Goal: Transaction & Acquisition: Purchase product/service

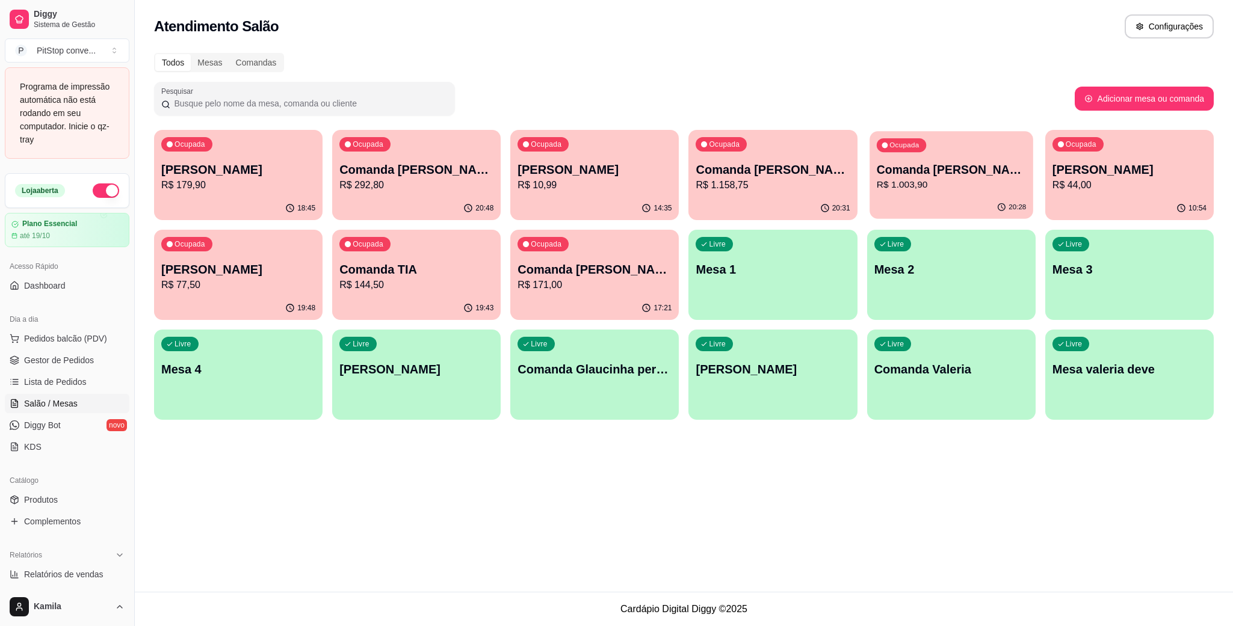
click at [978, 190] on p "R$ 1.003,90" at bounding box center [950, 185] width 149 height 14
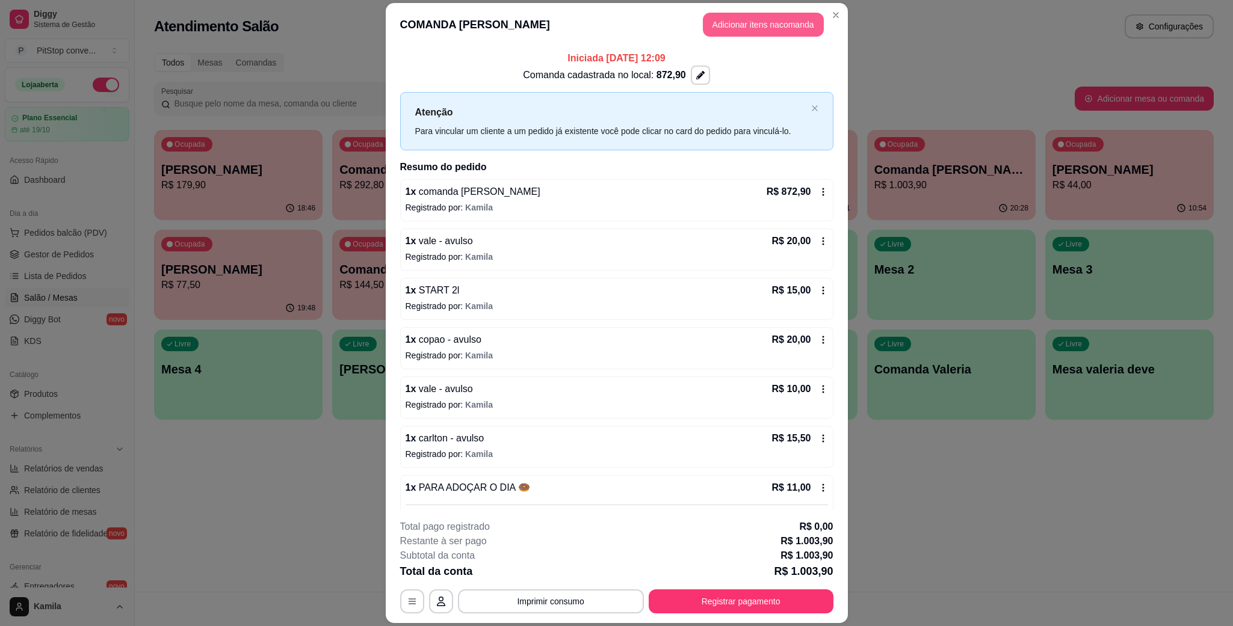
click at [776, 23] on button "Adicionar itens na comanda" at bounding box center [763, 25] width 121 height 24
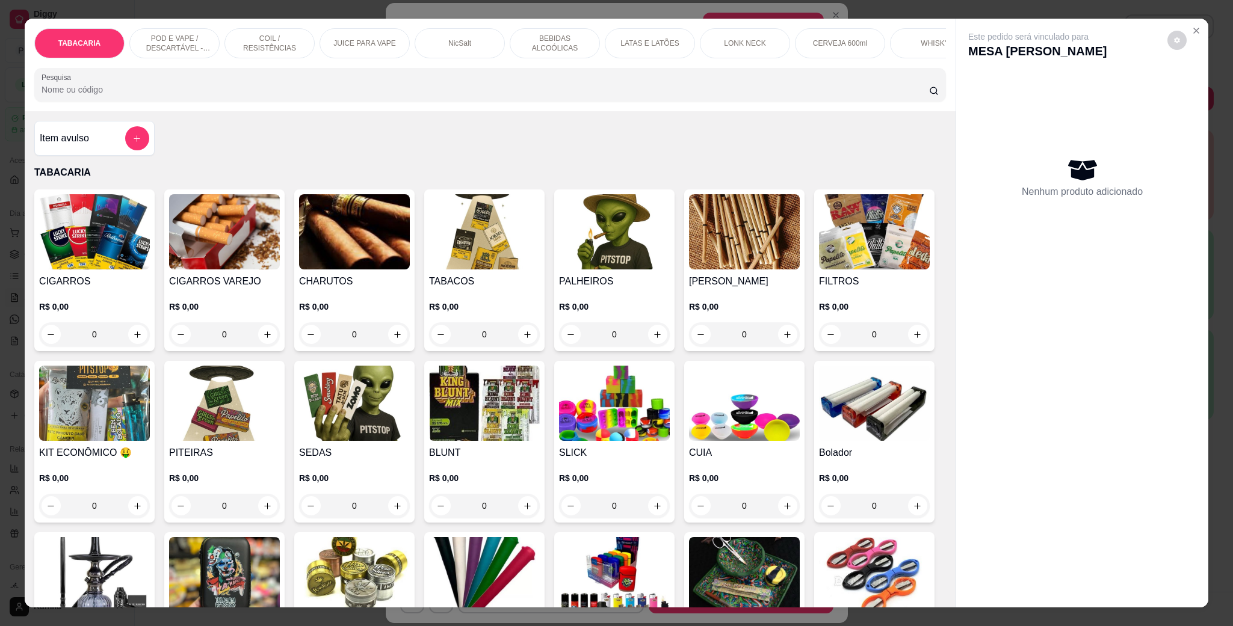
click at [708, 42] on div "LONK NECK" at bounding box center [745, 43] width 90 height 30
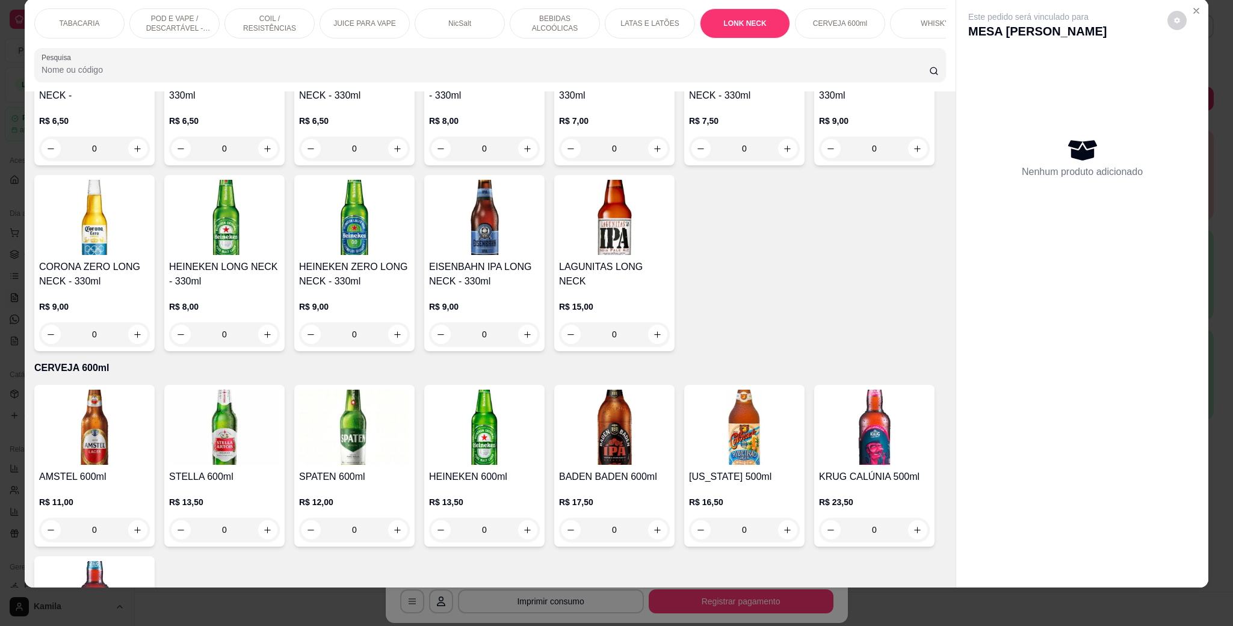
scroll to position [2994, 0]
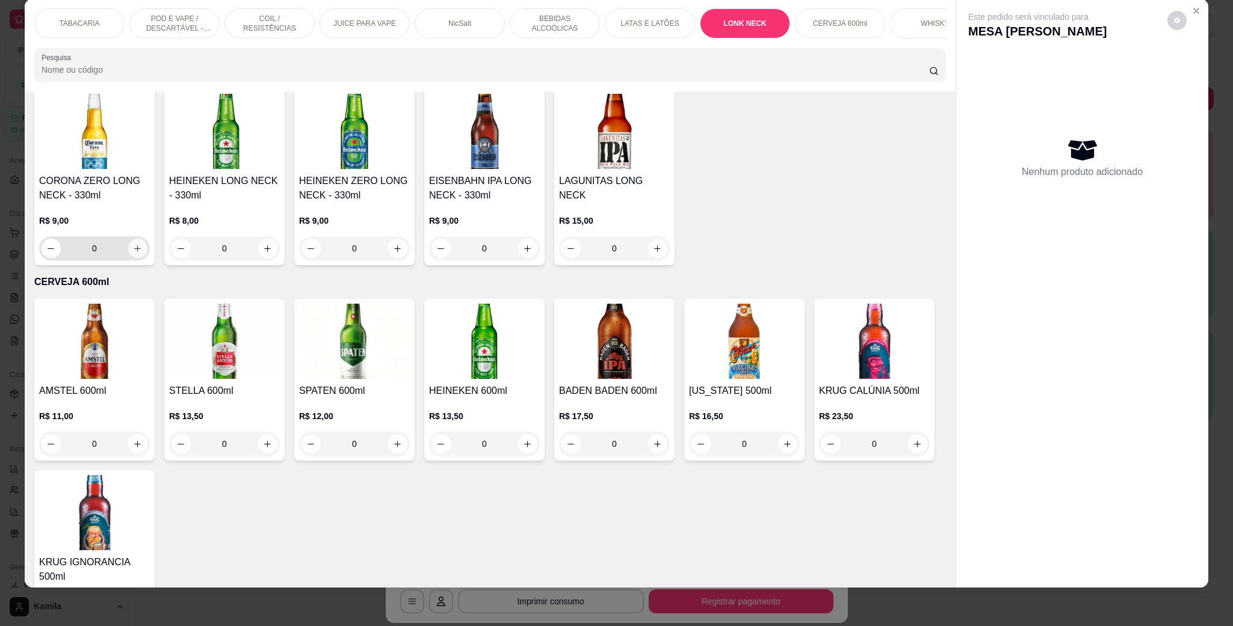
click at [142, 244] on icon "increase-product-quantity" at bounding box center [137, 248] width 9 height 9
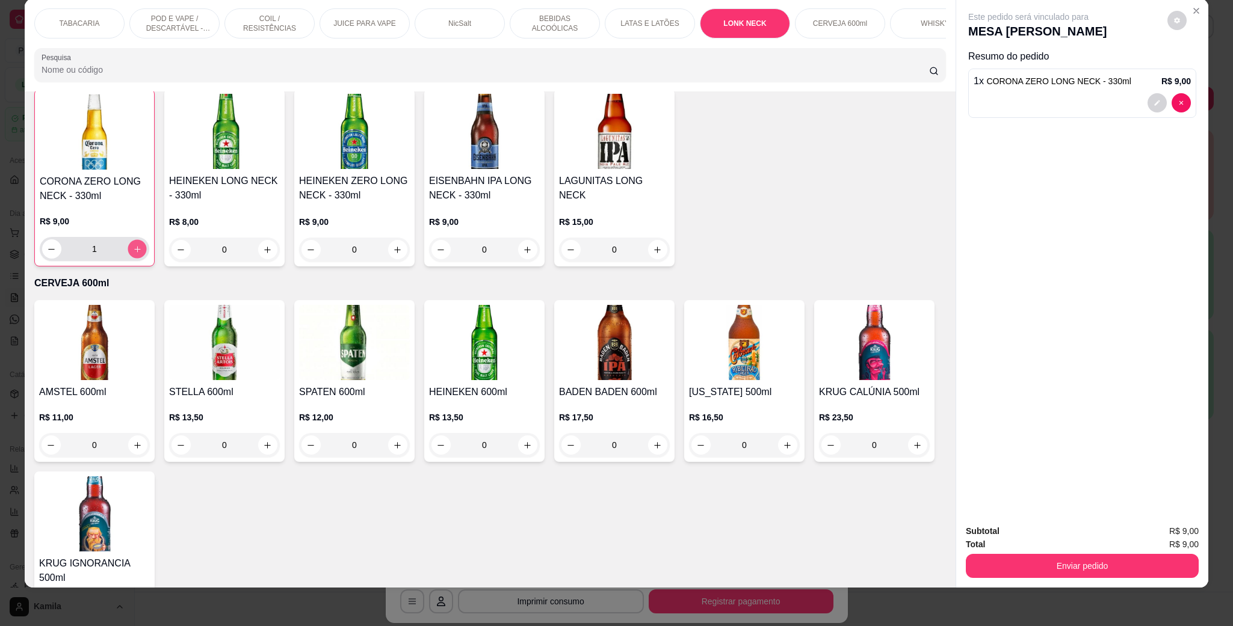
click at [142, 245] on icon "increase-product-quantity" at bounding box center [137, 249] width 9 height 9
type input "2"
click at [1088, 558] on button "Enviar pedido" at bounding box center [1082, 566] width 233 height 24
click at [1158, 531] on button "Enviar pedido" at bounding box center [1165, 536] width 68 height 23
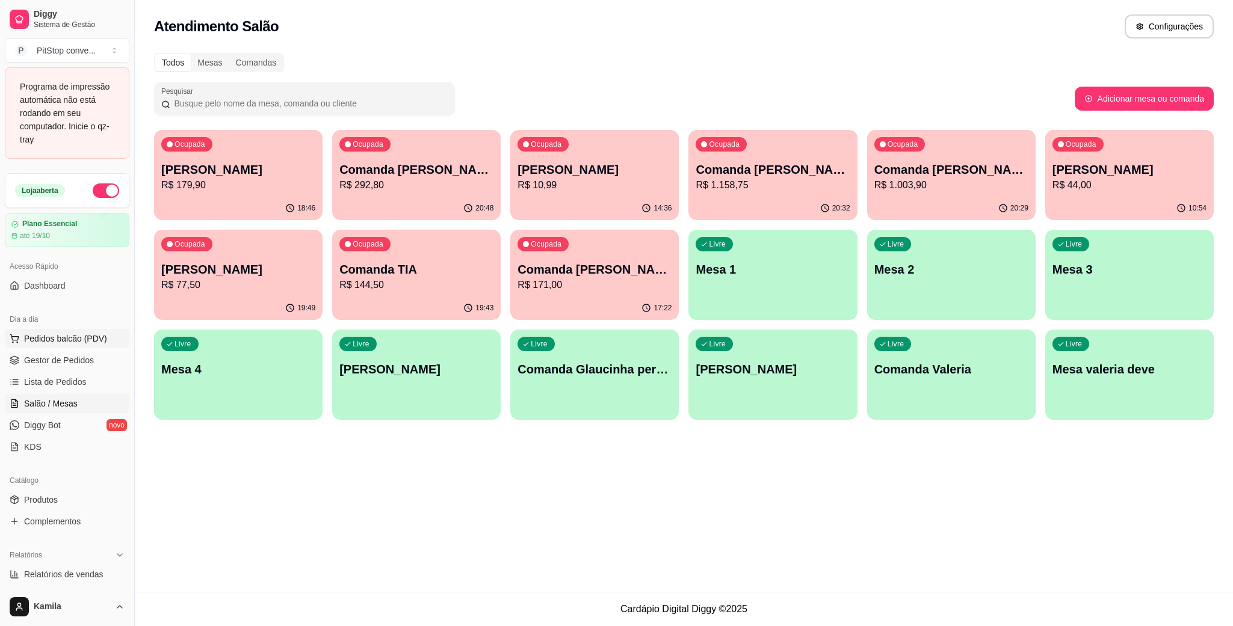
click at [78, 348] on button "Pedidos balcão (PDV)" at bounding box center [67, 338] width 125 height 19
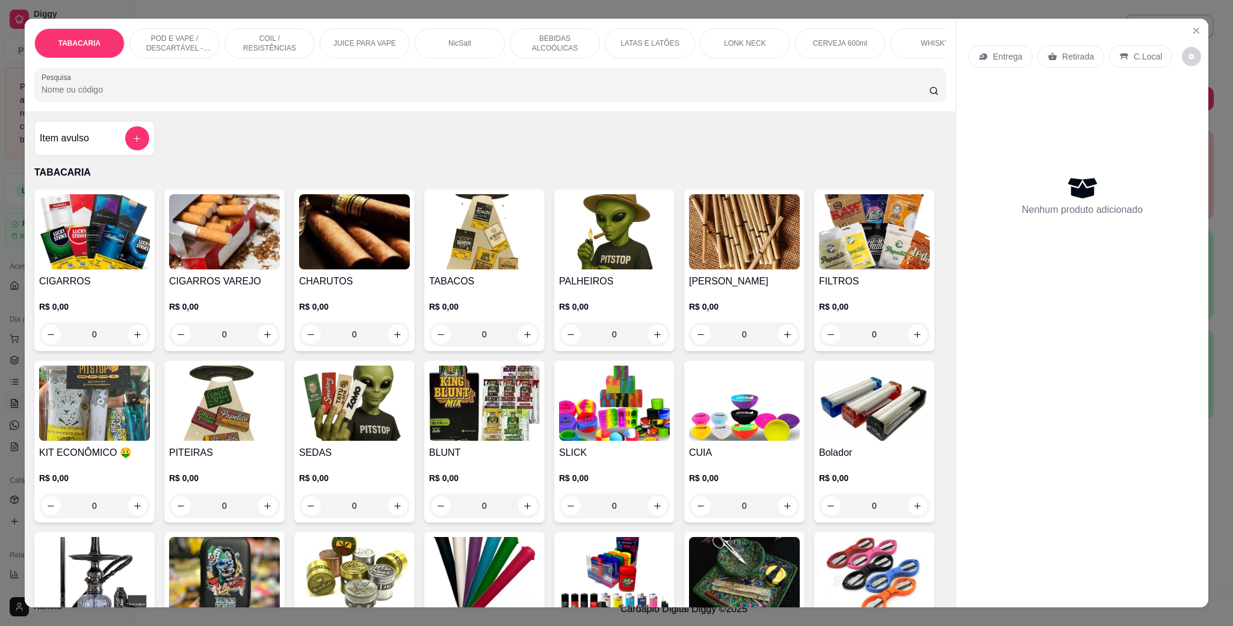
click at [190, 43] on p "POD E VAPE / DESCARTÁVEL - RECARREGAVEL" at bounding box center [175, 43] width 70 height 19
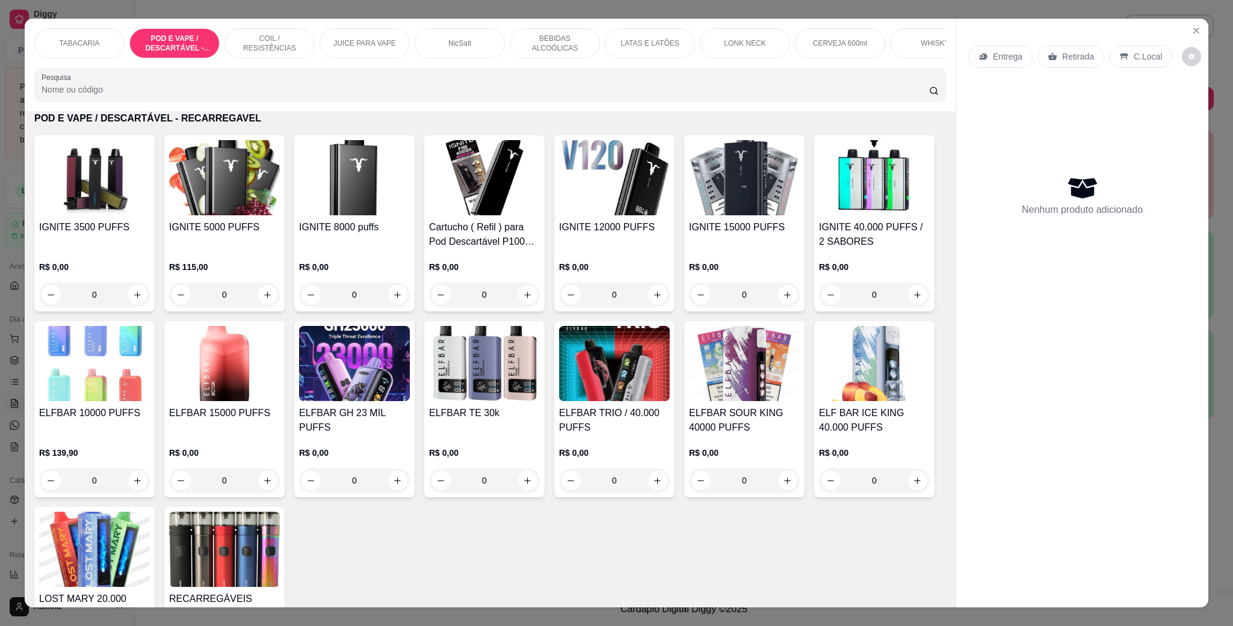
scroll to position [20, 0]
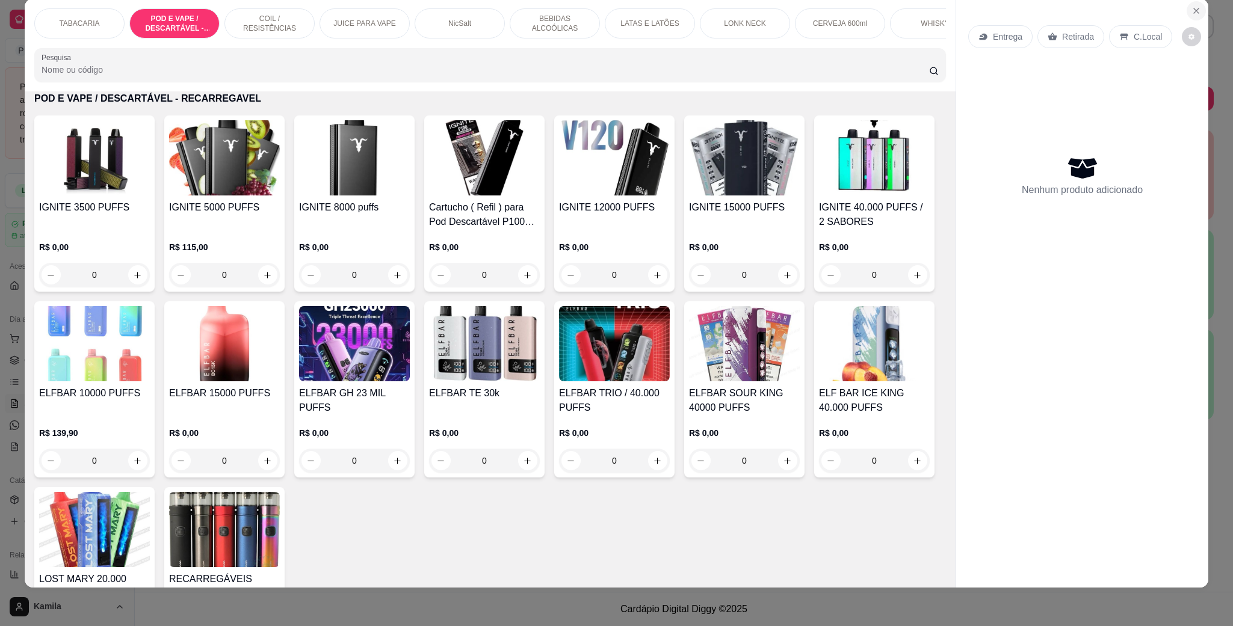
click at [1186, 11] on button "Close" at bounding box center [1195, 10] width 19 height 19
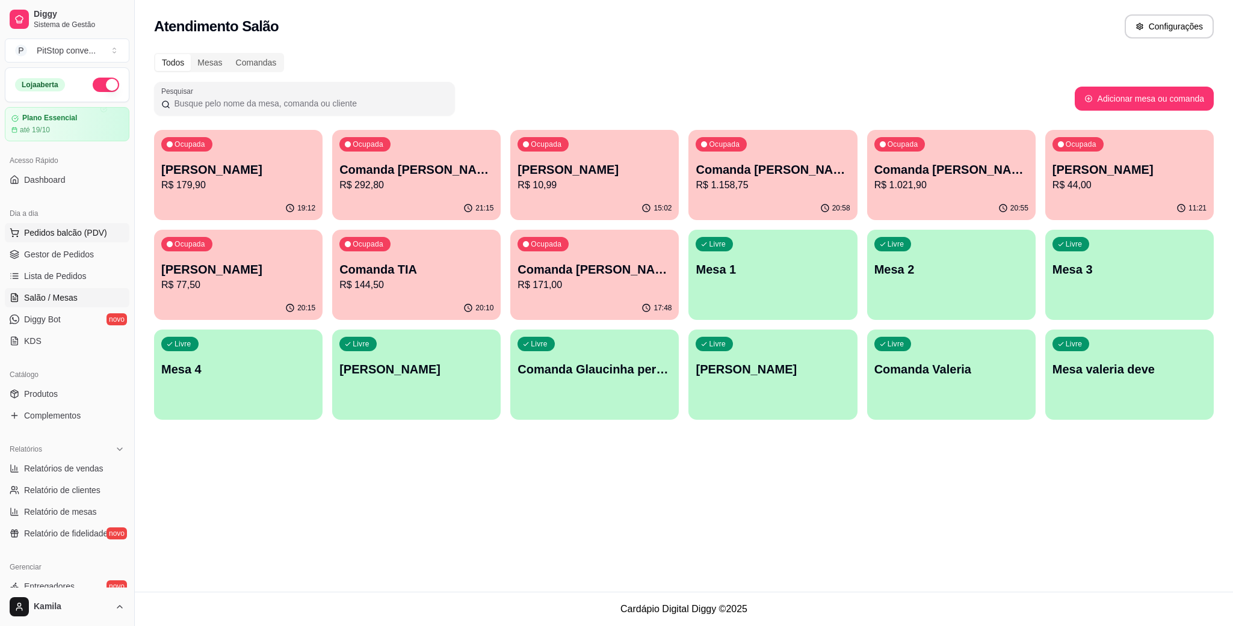
click at [80, 228] on span "Pedidos balcão (PDV)" at bounding box center [65, 233] width 83 height 12
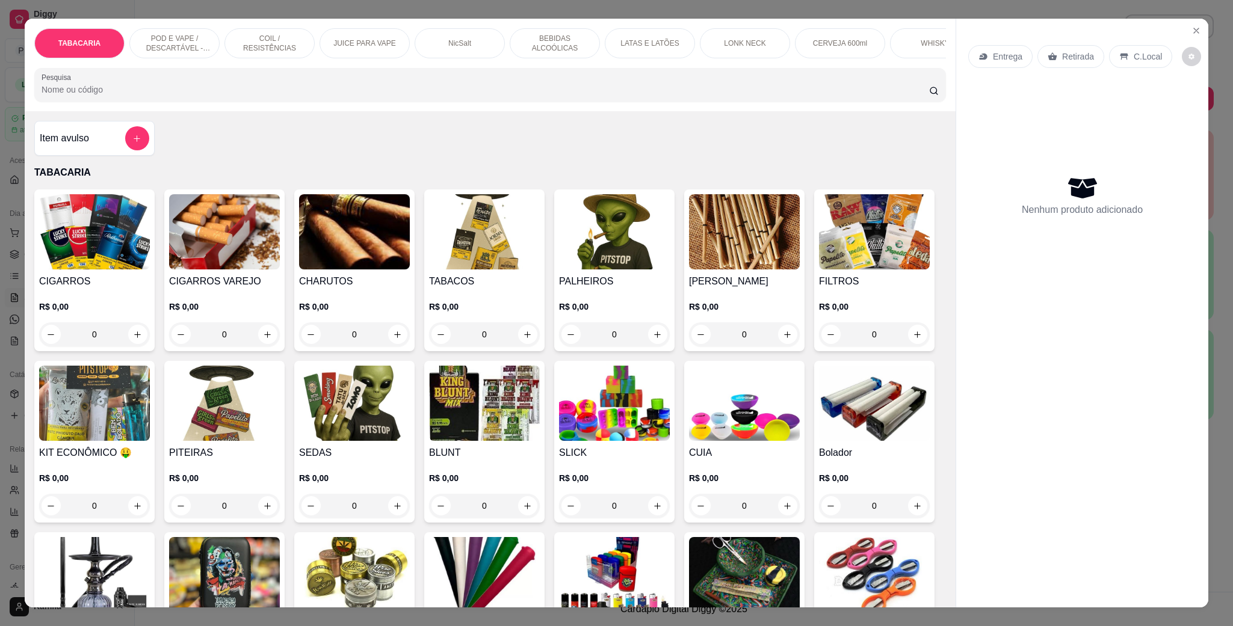
click at [188, 55] on div "POD E VAPE / DESCARTÁVEL - RECARREGAVEL" at bounding box center [174, 43] width 90 height 30
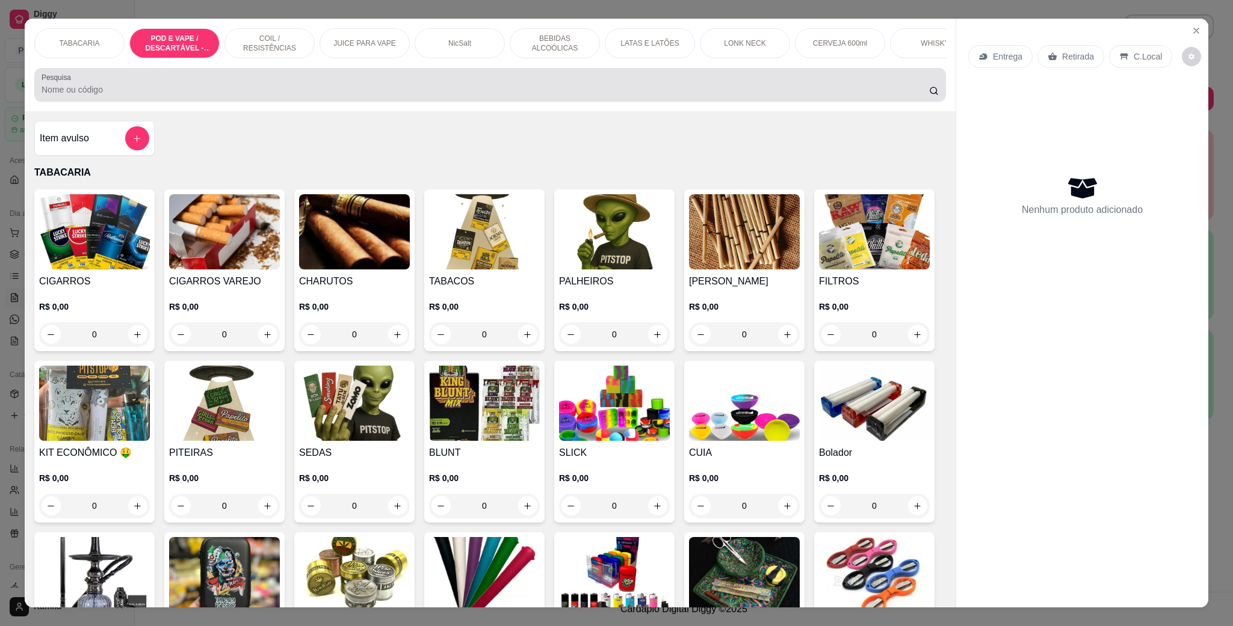
scroll to position [20, 0]
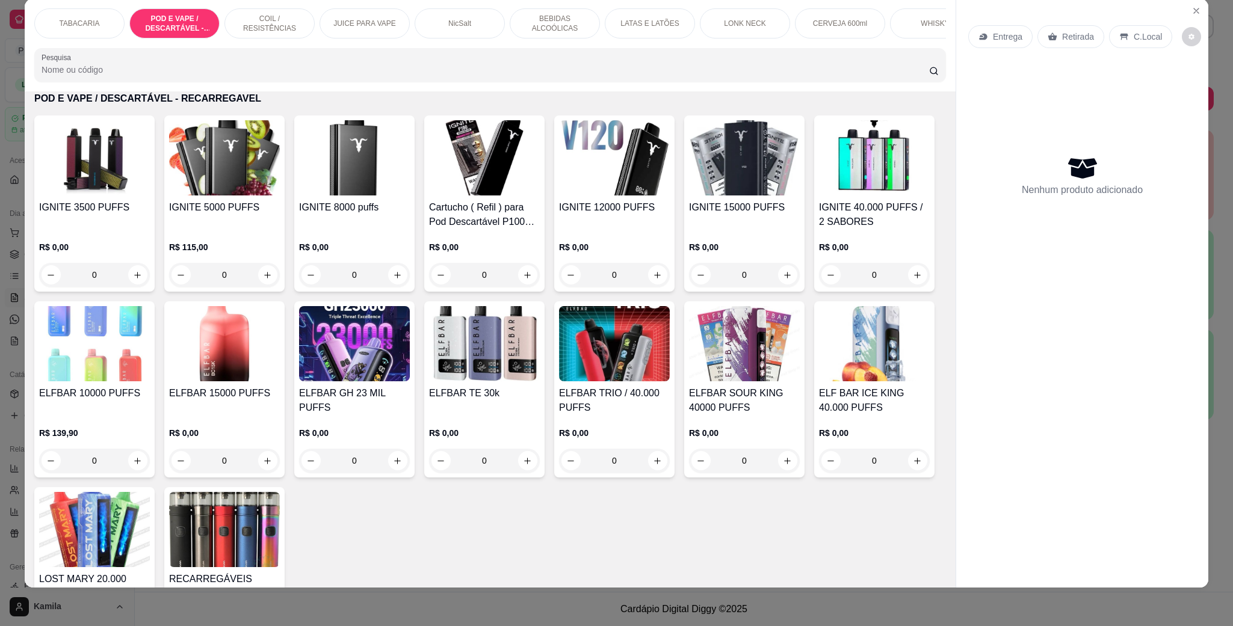
click at [344, 215] on h4 "IGNITE 8000 puffs" at bounding box center [354, 207] width 111 height 14
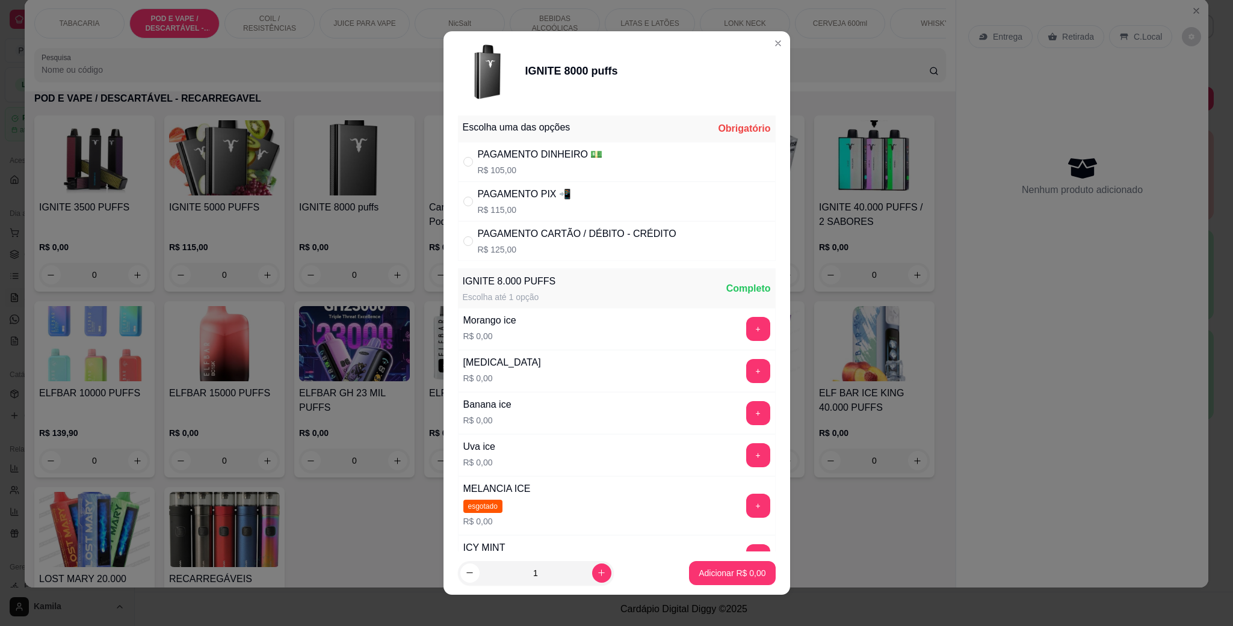
scroll to position [208, 0]
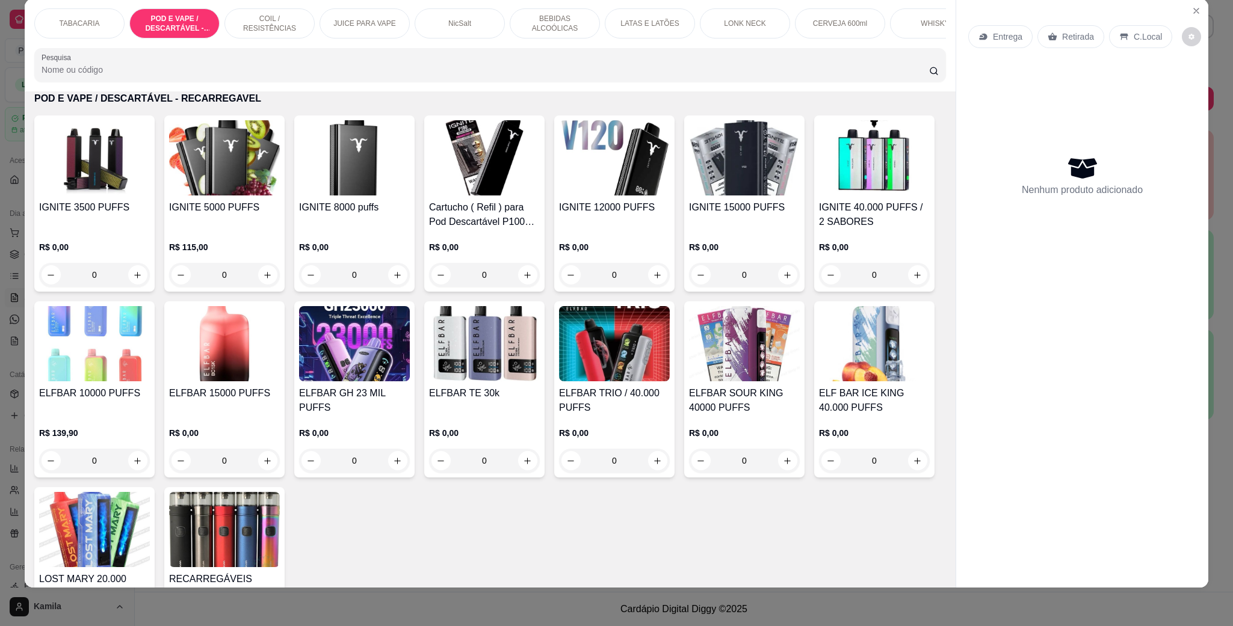
click at [612, 196] on img at bounding box center [614, 157] width 111 height 75
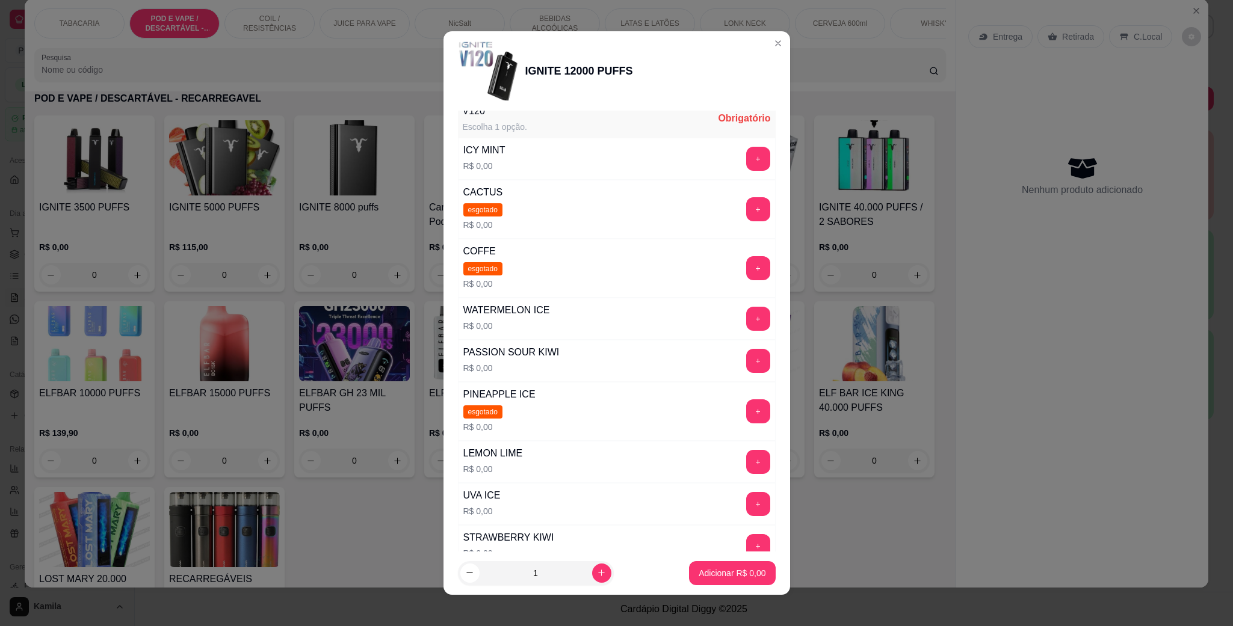
scroll to position [90, 0]
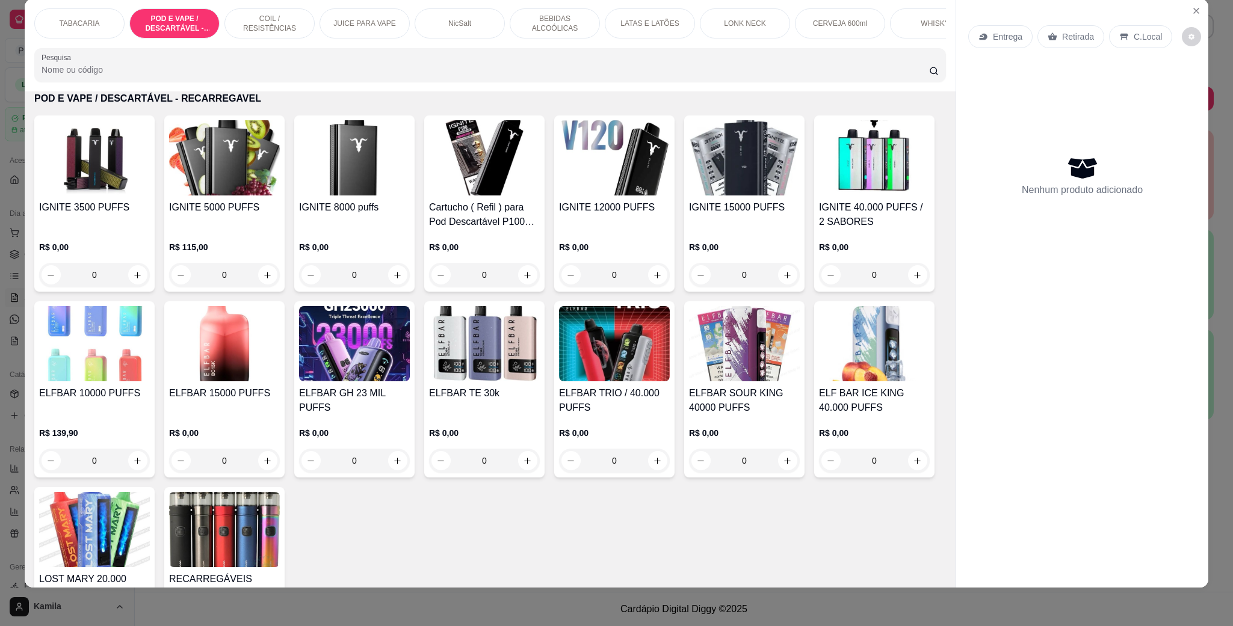
click at [746, 213] on div "IGNITE 15000 PUFFS R$ 0,00 0" at bounding box center [744, 204] width 120 height 176
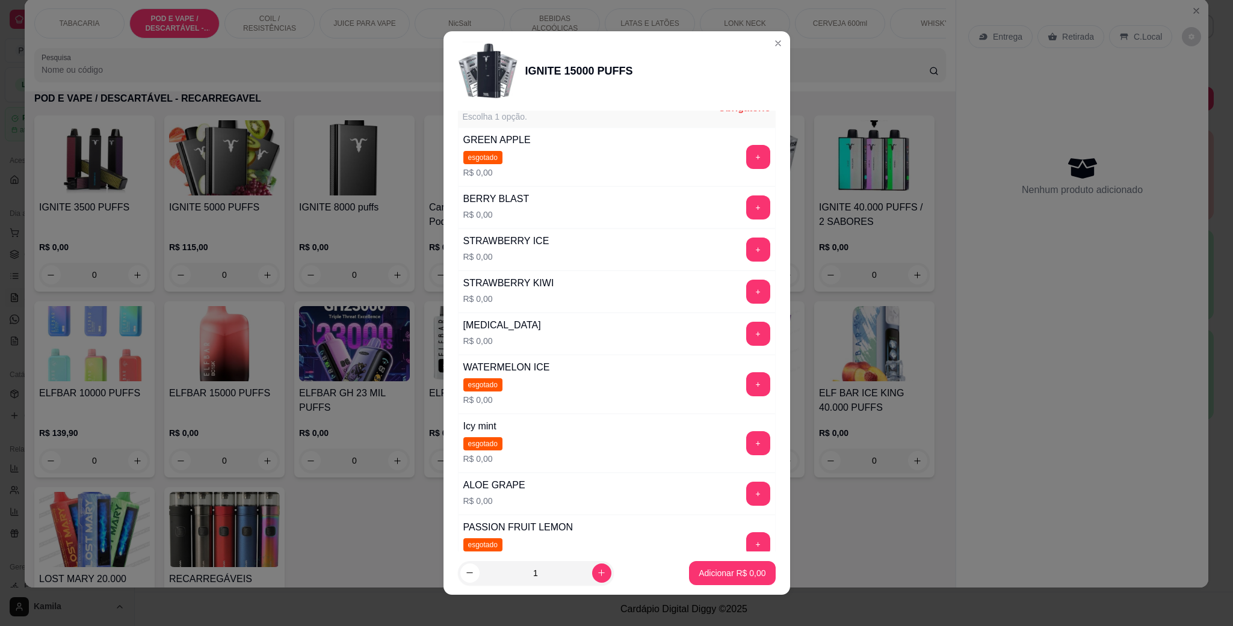
scroll to position [271, 0]
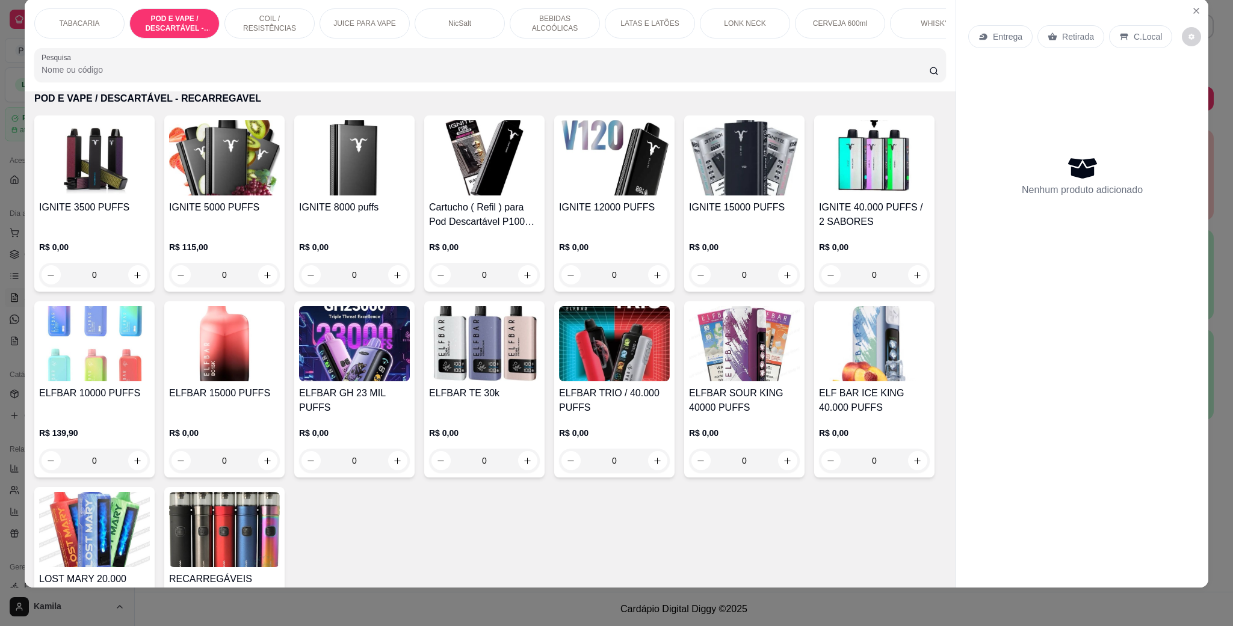
click at [410, 349] on img at bounding box center [354, 343] width 111 height 75
click at [670, 359] on img at bounding box center [614, 343] width 111 height 75
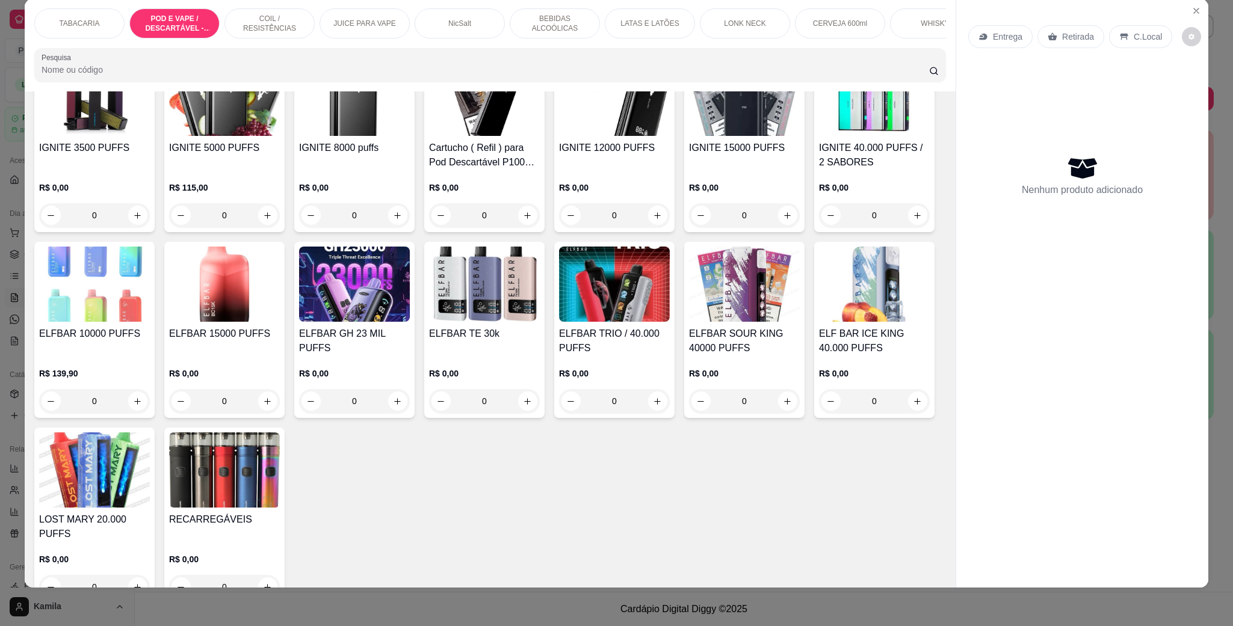
scroll to position [869, 0]
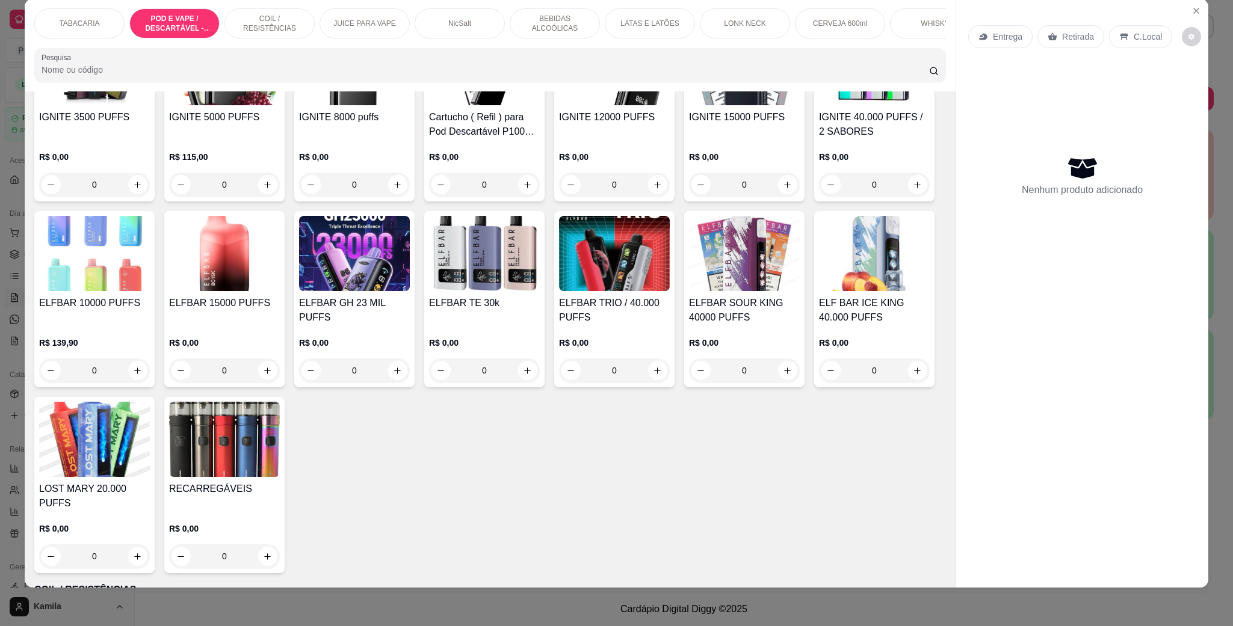
click at [327, 123] on h4 "IGNITE 8000 puffs" at bounding box center [354, 117] width 111 height 14
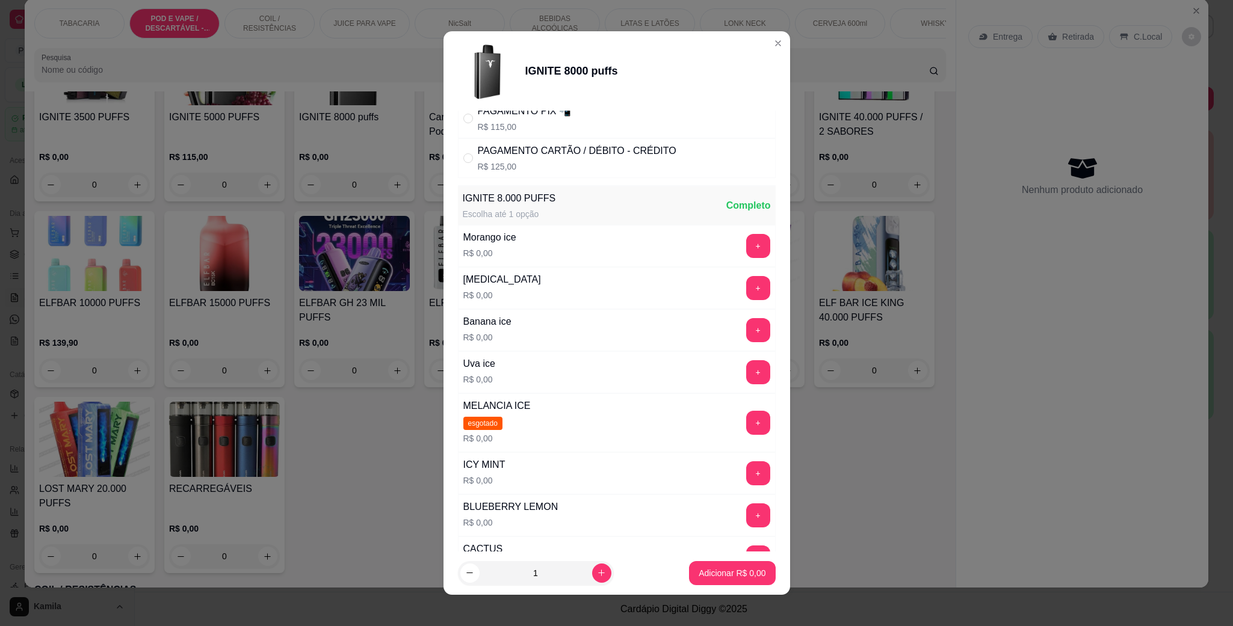
scroll to position [180, 0]
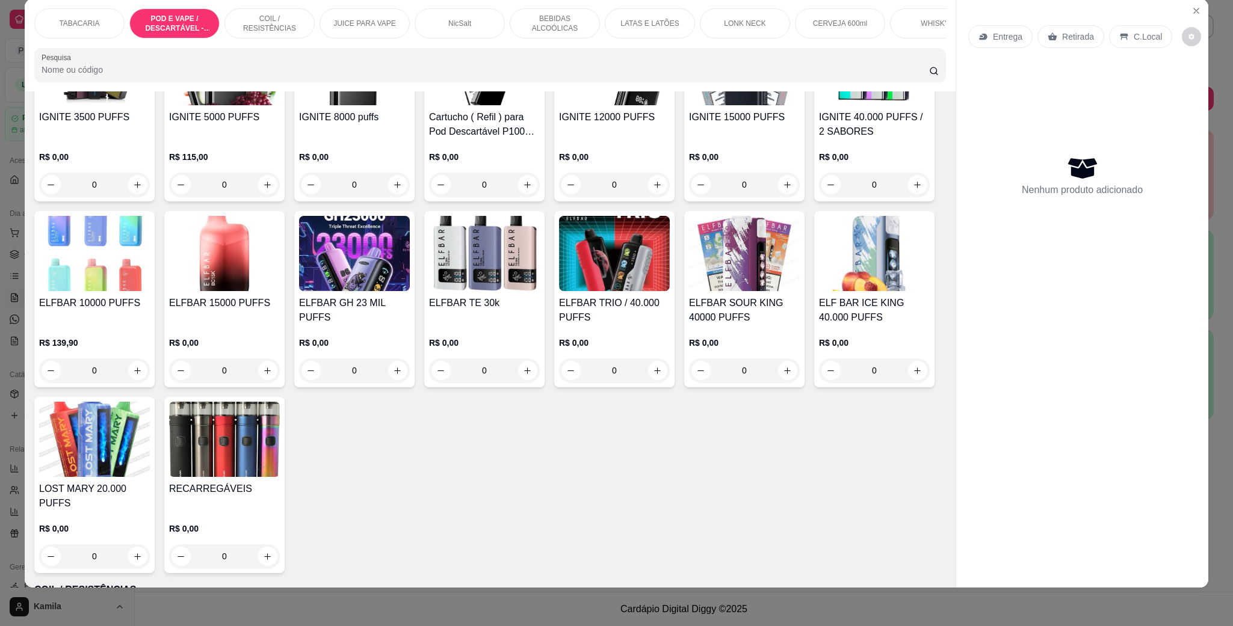
click at [622, 125] on h4 "IGNITE 12000 PUFFS" at bounding box center [614, 117] width 111 height 14
click at [819, 105] on img at bounding box center [874, 67] width 111 height 75
click at [410, 275] on img at bounding box center [354, 253] width 111 height 75
click at [410, 283] on img at bounding box center [354, 253] width 111 height 75
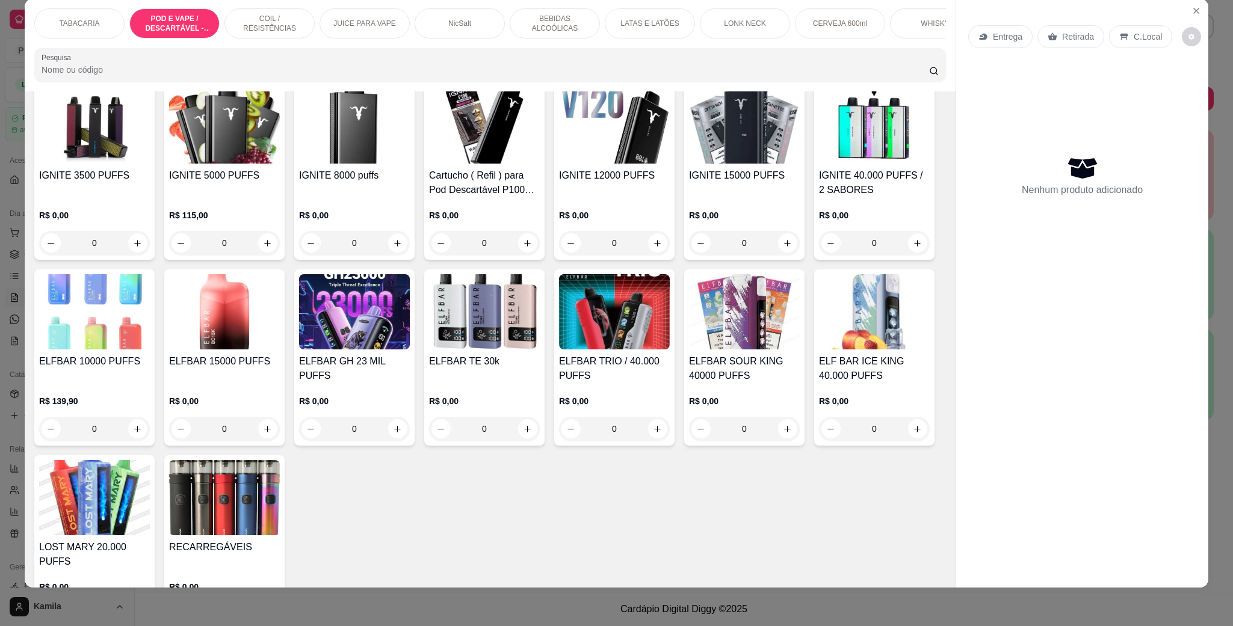
scroll to position [779, 0]
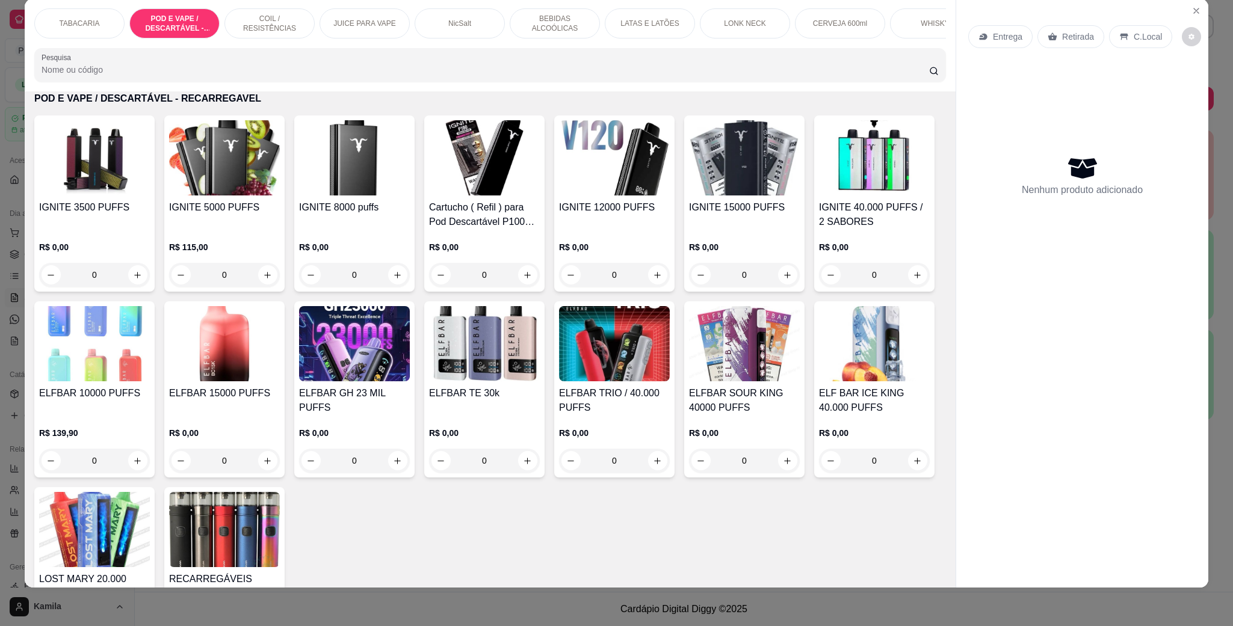
click at [712, 215] on h4 "IGNITE 15000 PUFFS" at bounding box center [744, 207] width 111 height 14
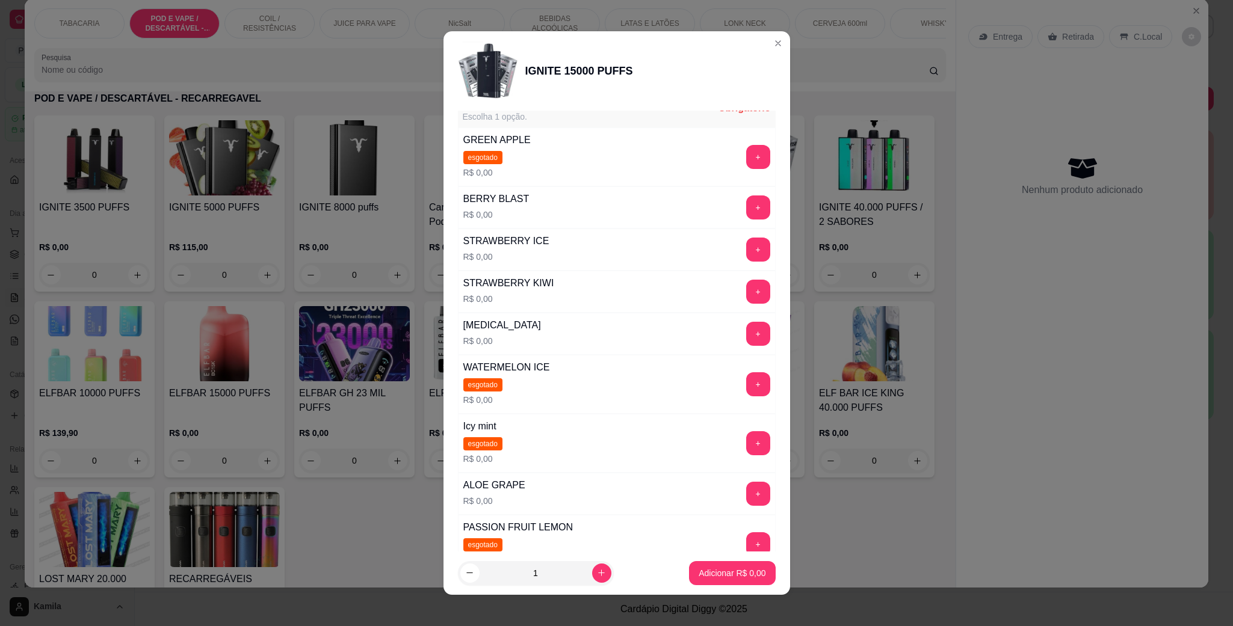
scroll to position [301, 0]
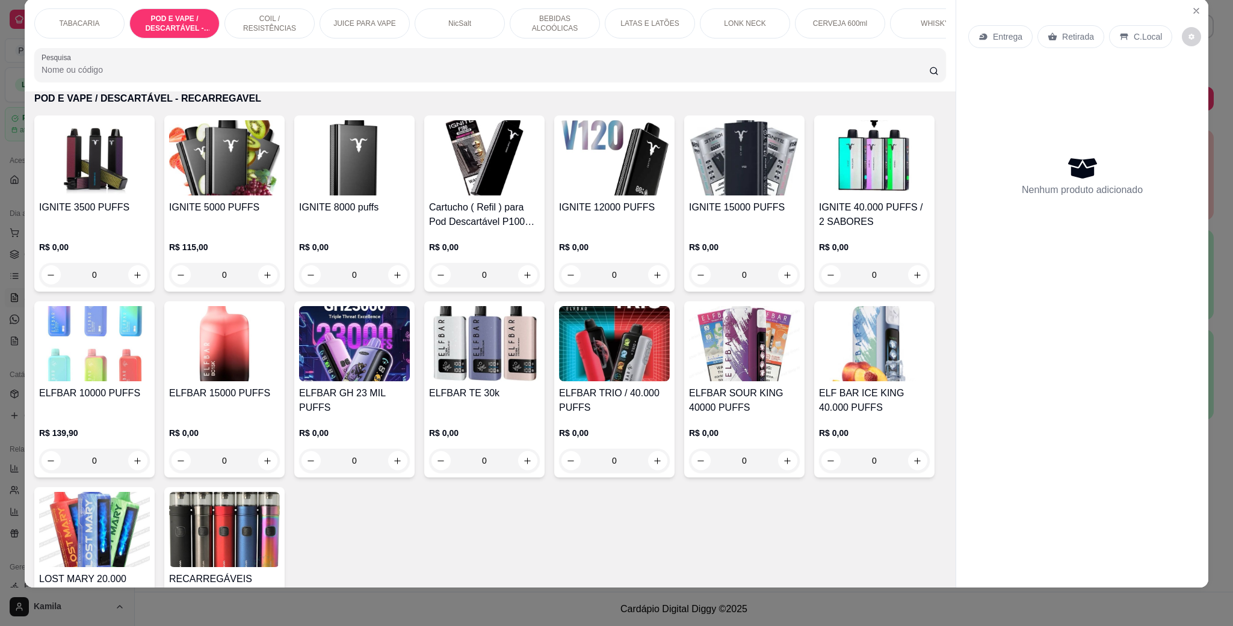
click at [731, 215] on h4 "IGNITE 15000 PUFFS" at bounding box center [744, 207] width 111 height 14
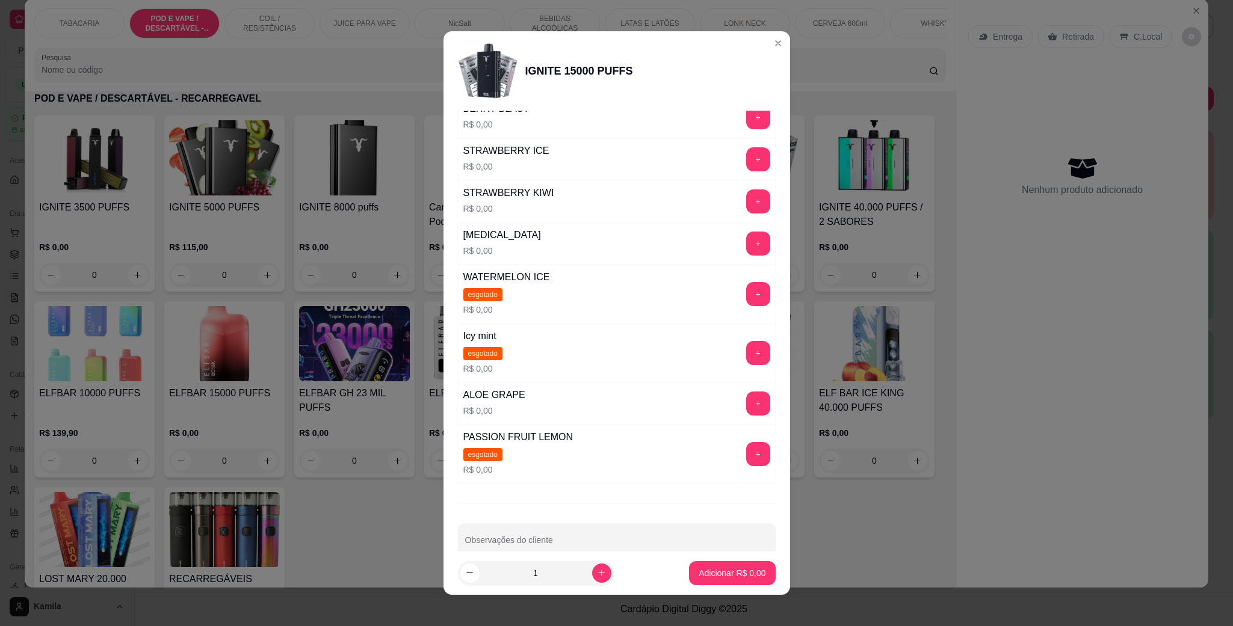
scroll to position [180, 0]
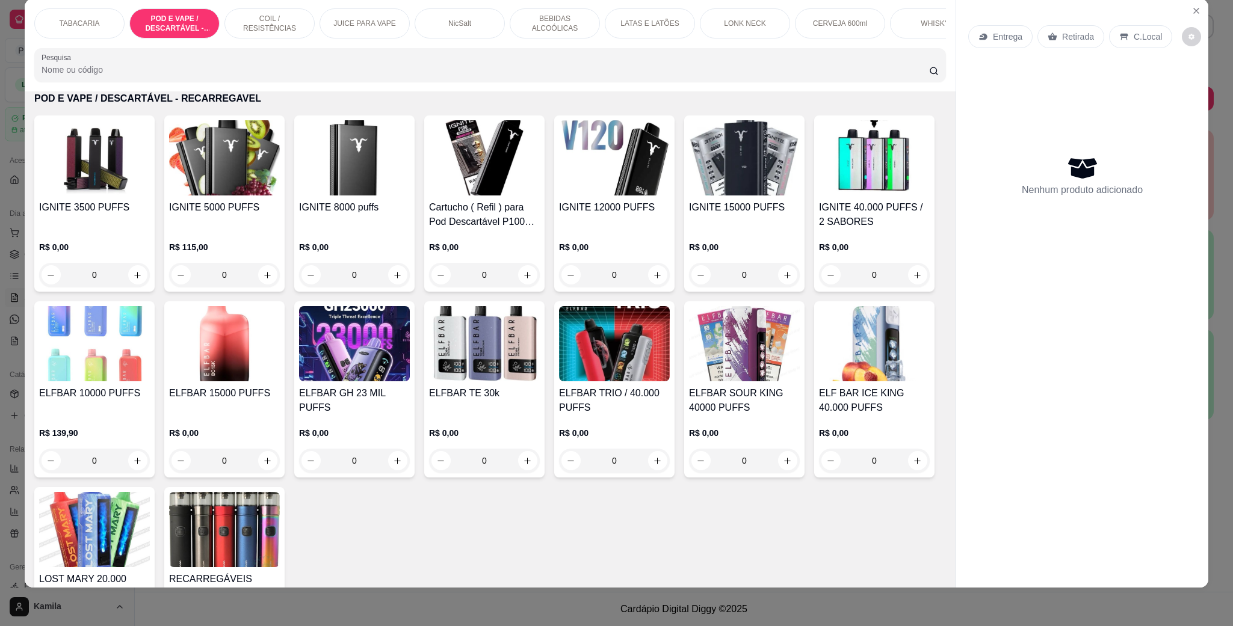
click at [587, 196] on img at bounding box center [614, 157] width 111 height 75
click at [1190, 2] on button "Close" at bounding box center [1195, 10] width 19 height 19
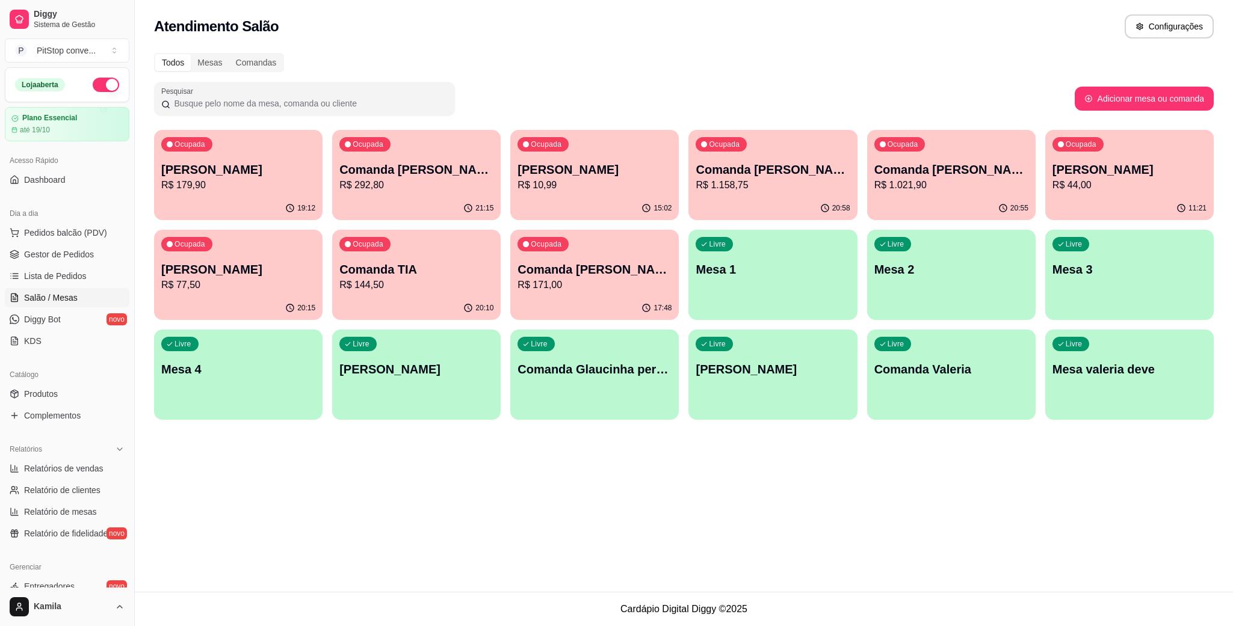
click at [78, 223] on div "Dia a dia" at bounding box center [67, 213] width 125 height 19
click at [81, 231] on span "Pedidos balcão (PDV)" at bounding box center [65, 233] width 83 height 12
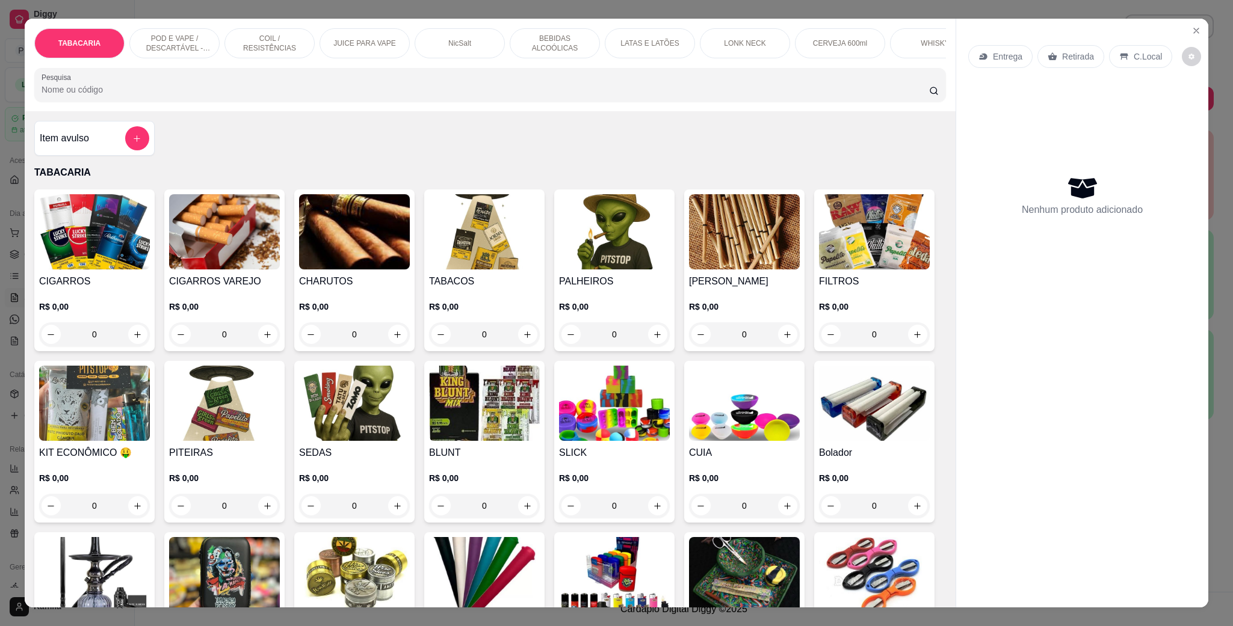
click at [182, 47] on p "POD E VAPE / DESCARTÁVEL - RECARREGAVEL" at bounding box center [175, 43] width 70 height 19
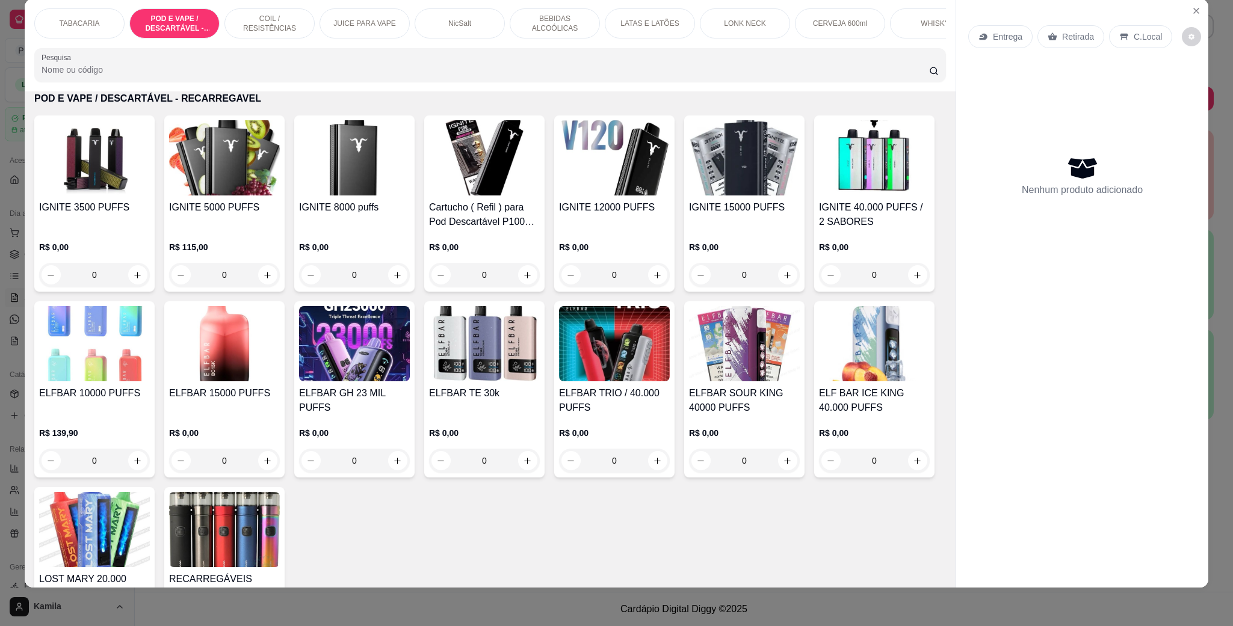
click at [610, 194] on img at bounding box center [614, 157] width 111 height 75
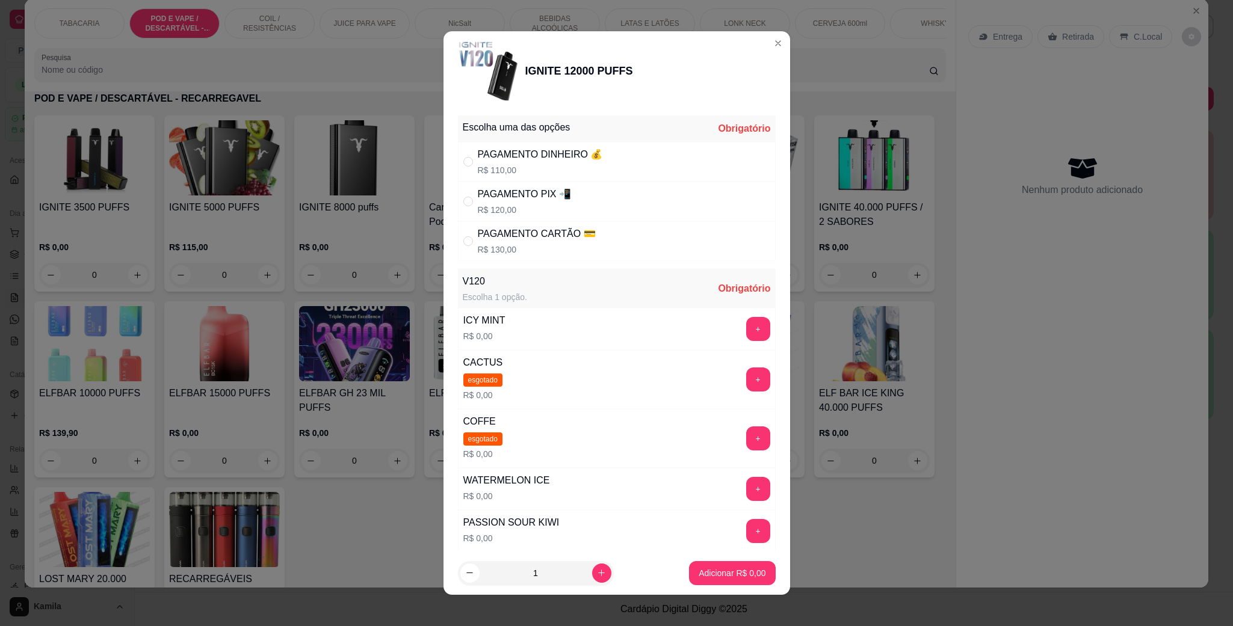
click at [549, 237] on div "PAGAMENTO CARTÃO 💳" at bounding box center [537, 234] width 118 height 14
radio input "true"
click at [746, 535] on button "+" at bounding box center [758, 531] width 24 height 24
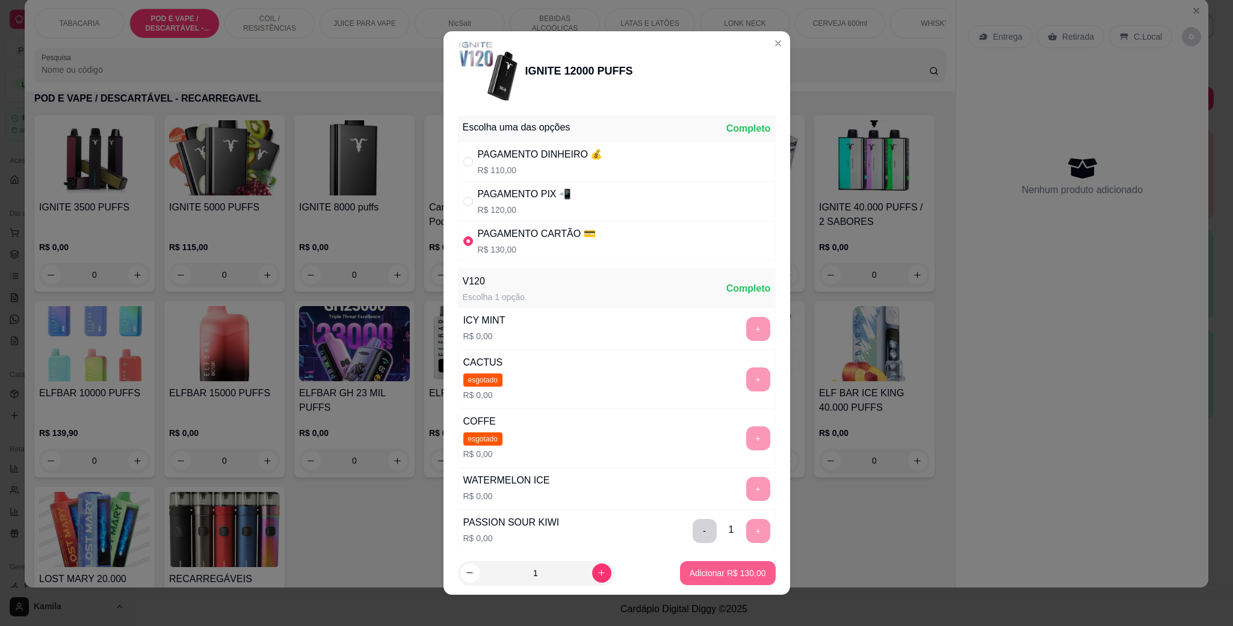
click at [719, 578] on p "Adicionar R$ 130,00" at bounding box center [727, 573] width 76 height 12
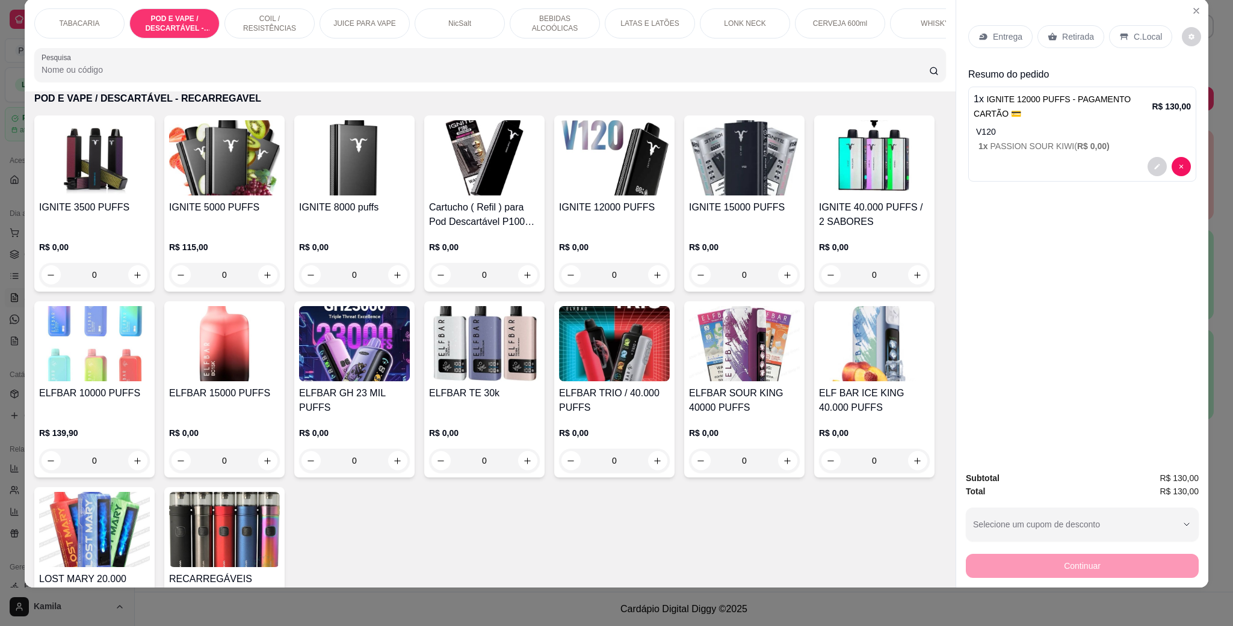
click at [1123, 37] on div "C.Local" at bounding box center [1140, 36] width 63 height 23
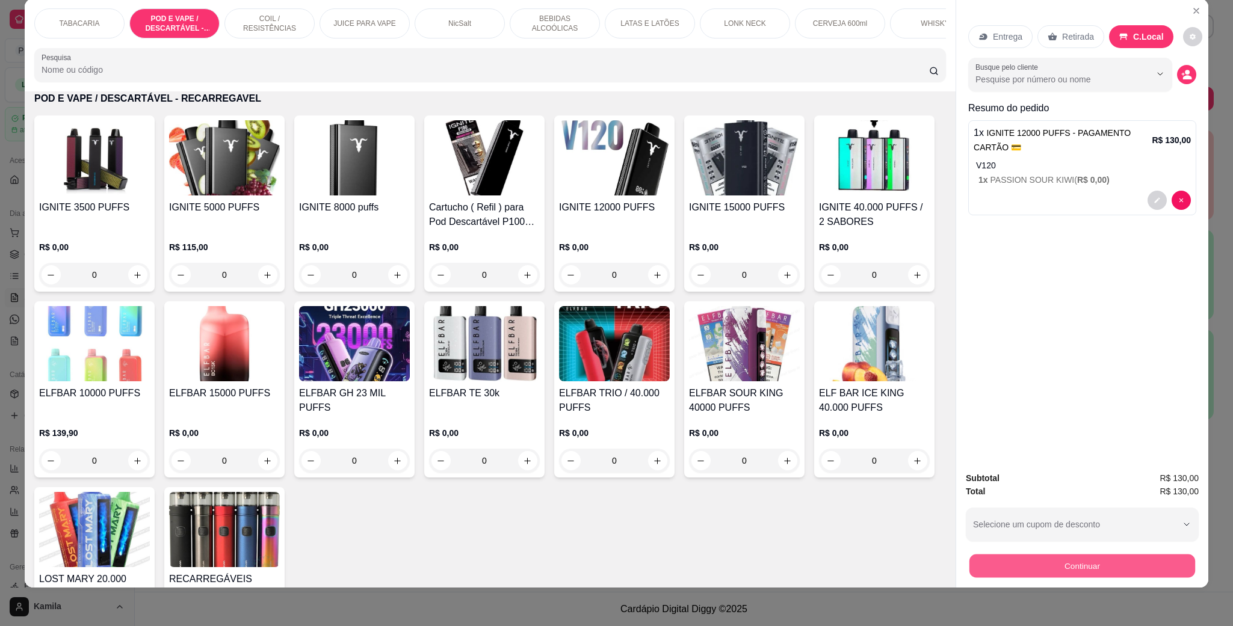
click at [1085, 565] on button "Continuar" at bounding box center [1082, 565] width 226 height 23
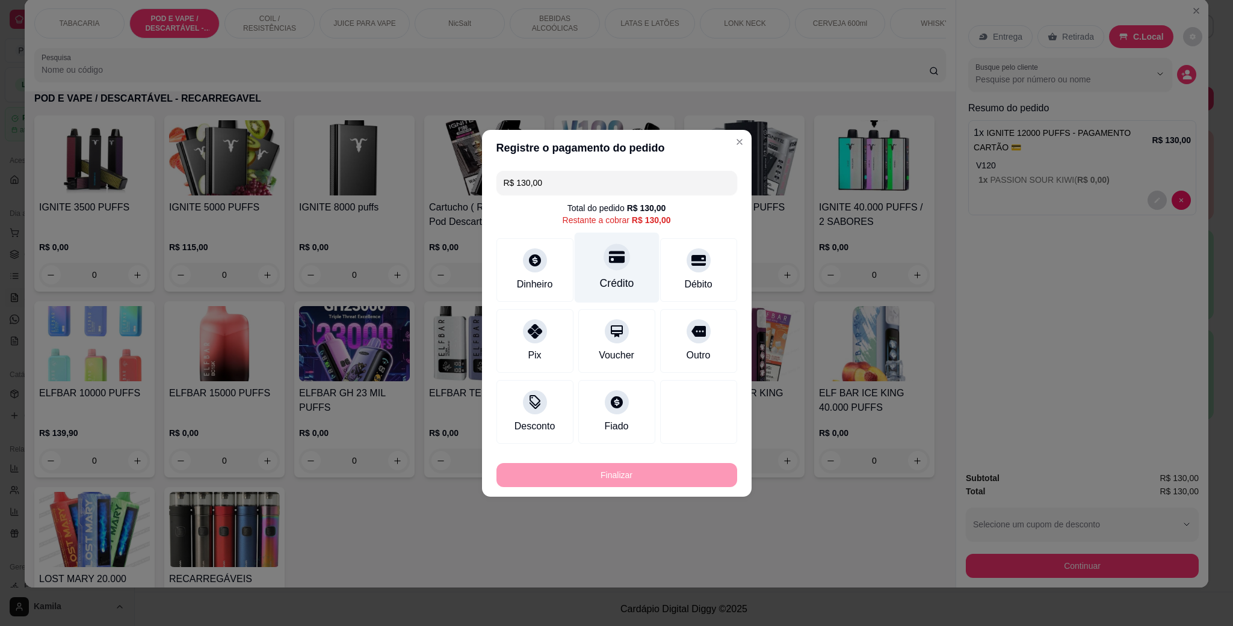
click at [627, 264] on div "Crédito" at bounding box center [616, 267] width 85 height 70
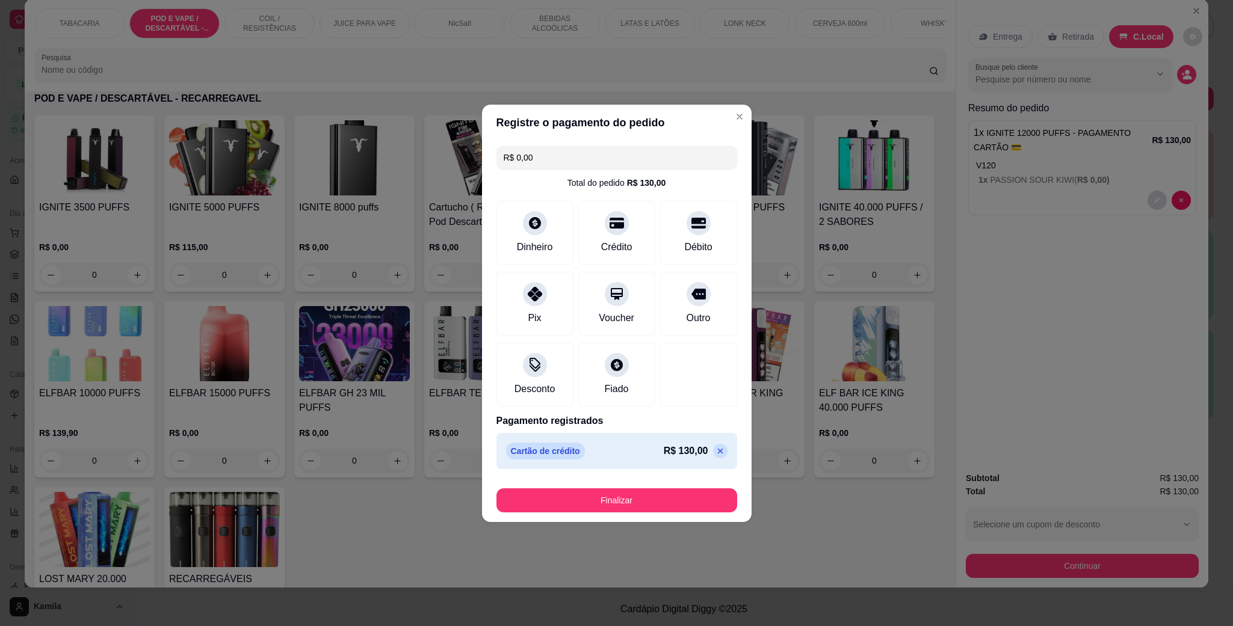
click at [644, 517] on footer "Finalizar" at bounding box center [617, 498] width 270 height 48
click at [644, 501] on button "Finalizar" at bounding box center [616, 501] width 241 height 24
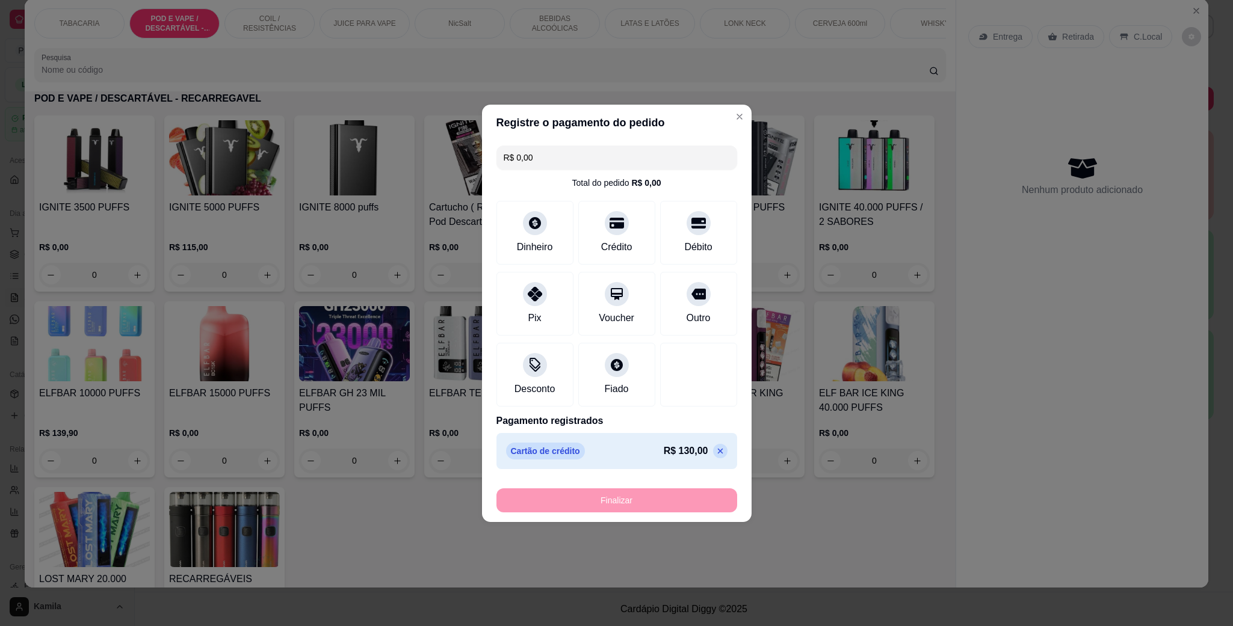
type input "-R$ 130,00"
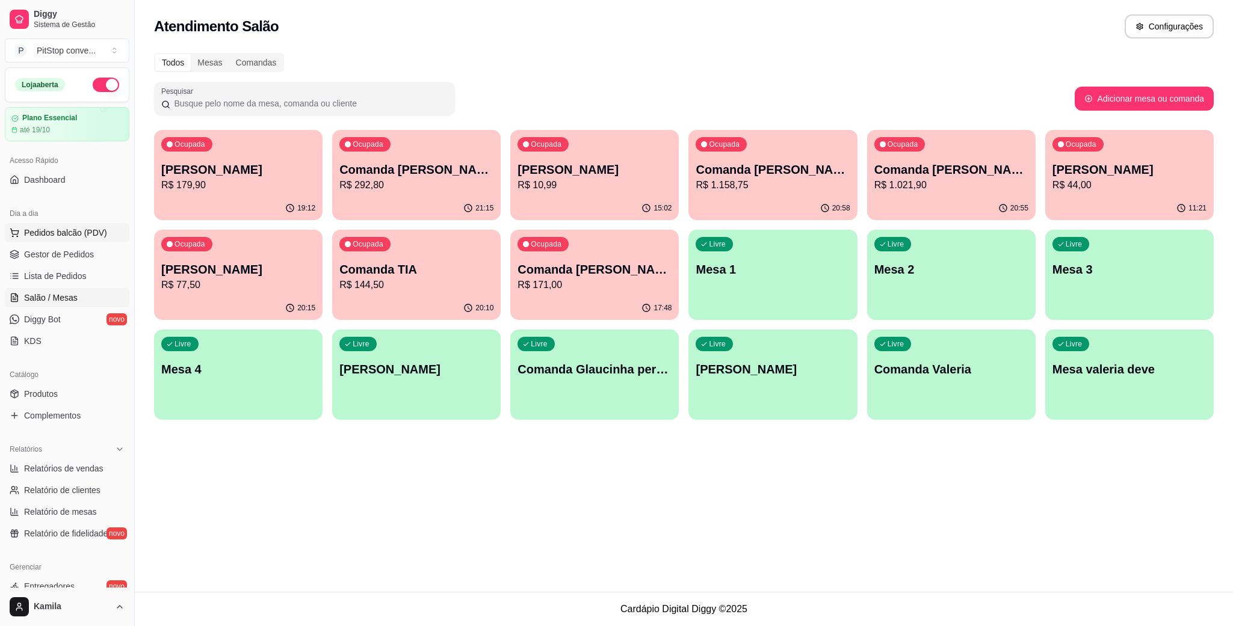
click at [57, 233] on span "Pedidos balcão (PDV)" at bounding box center [65, 233] width 83 height 12
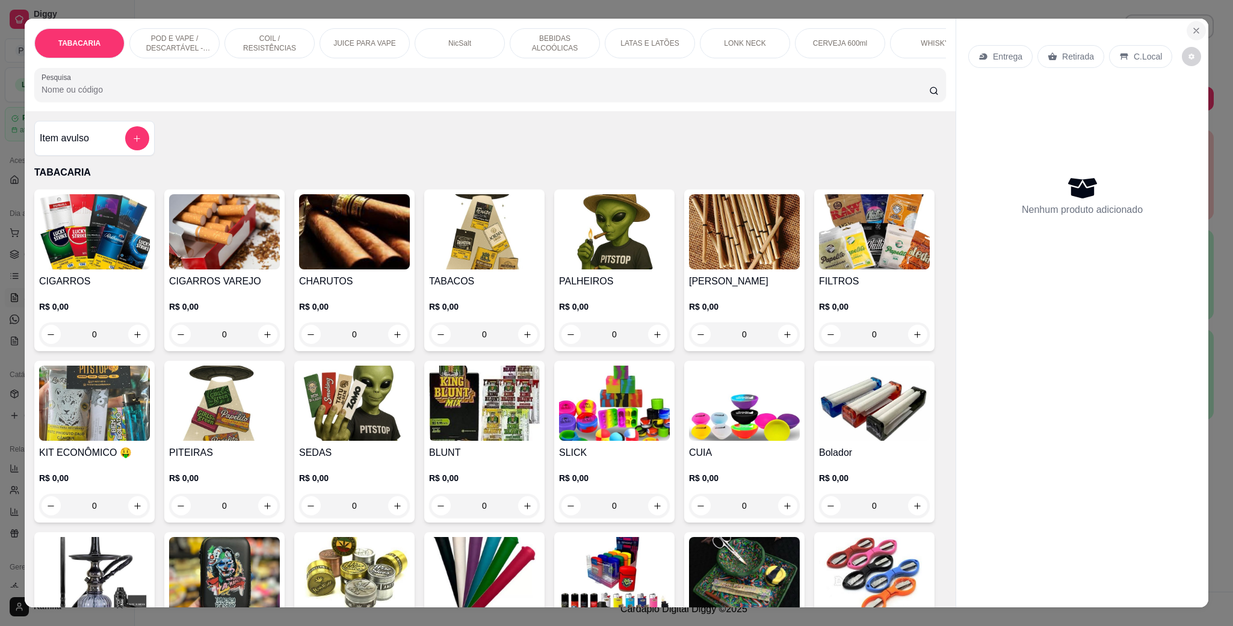
click at [1186, 24] on button "Close" at bounding box center [1195, 30] width 19 height 19
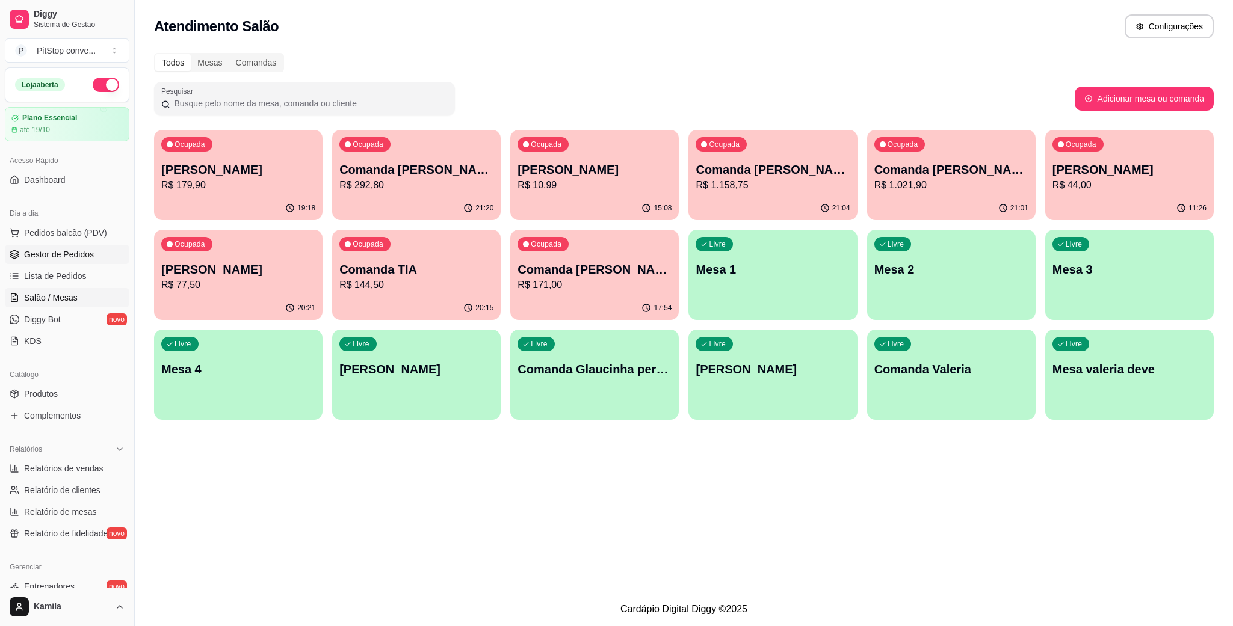
click at [53, 262] on link "Gestor de Pedidos" at bounding box center [67, 254] width 125 height 19
